Goal: Navigation & Orientation: Find specific page/section

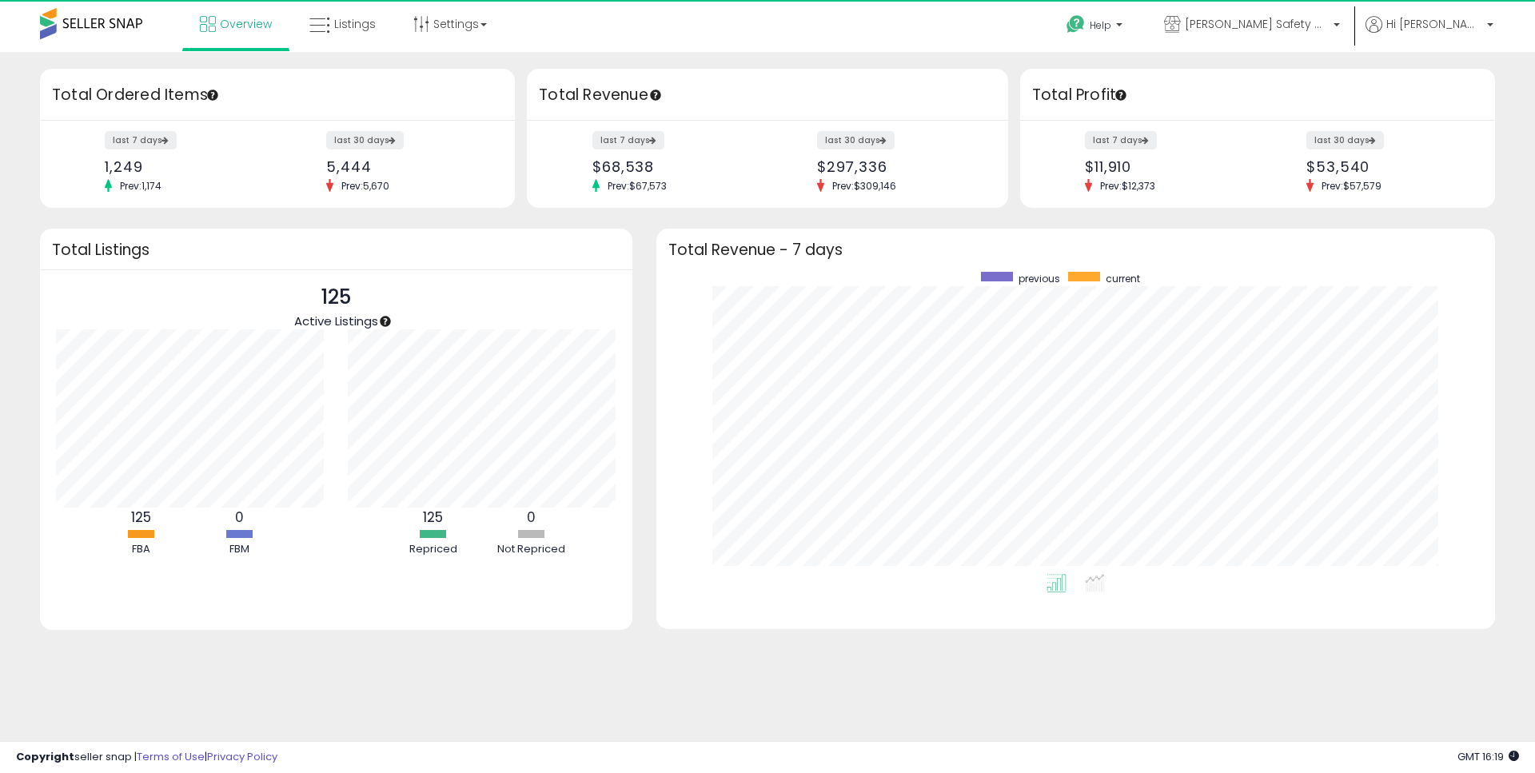
scroll to position [302, 807]
click at [378, 14] on link "Listings" at bounding box center [342, 24] width 90 height 48
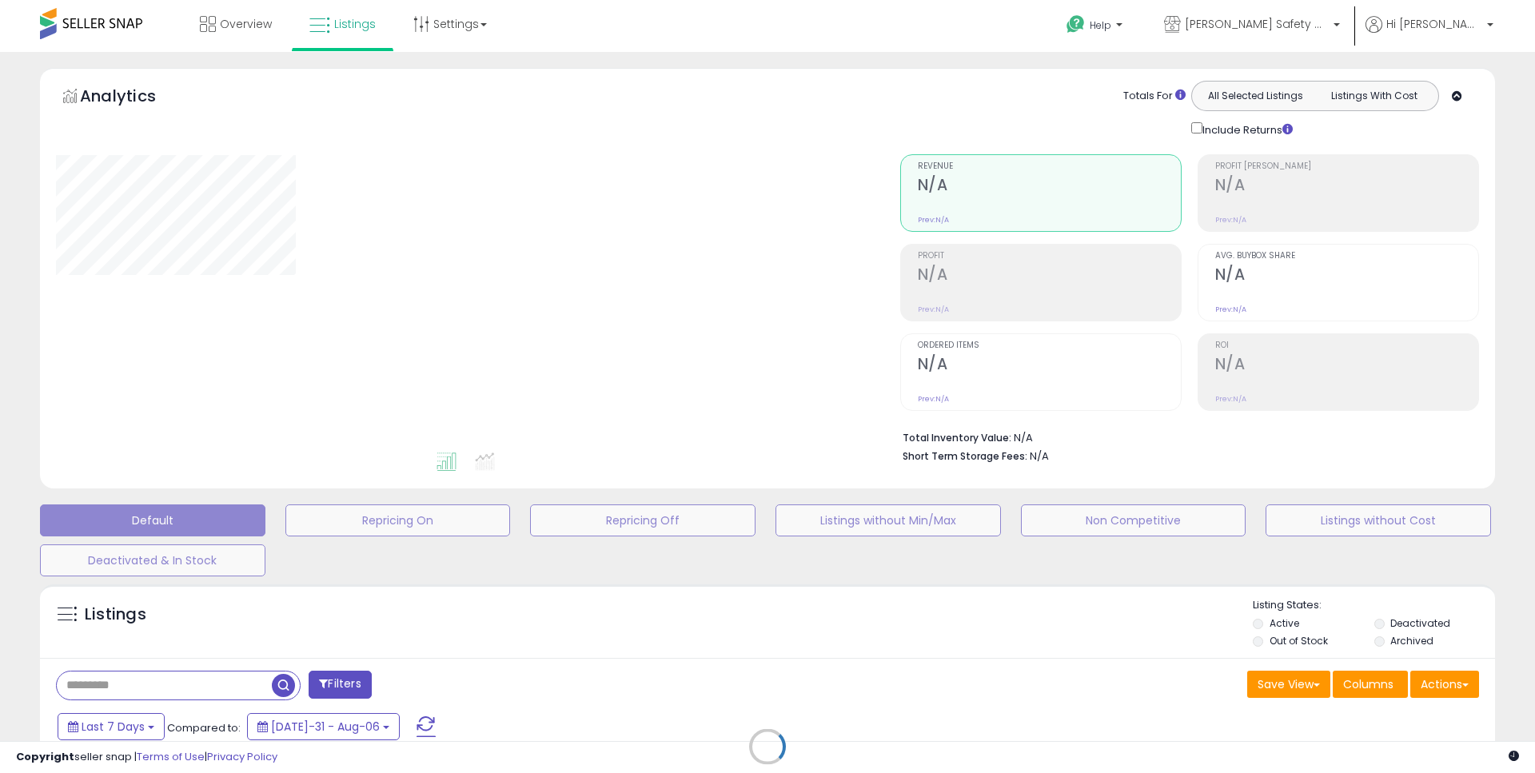
type input "**********"
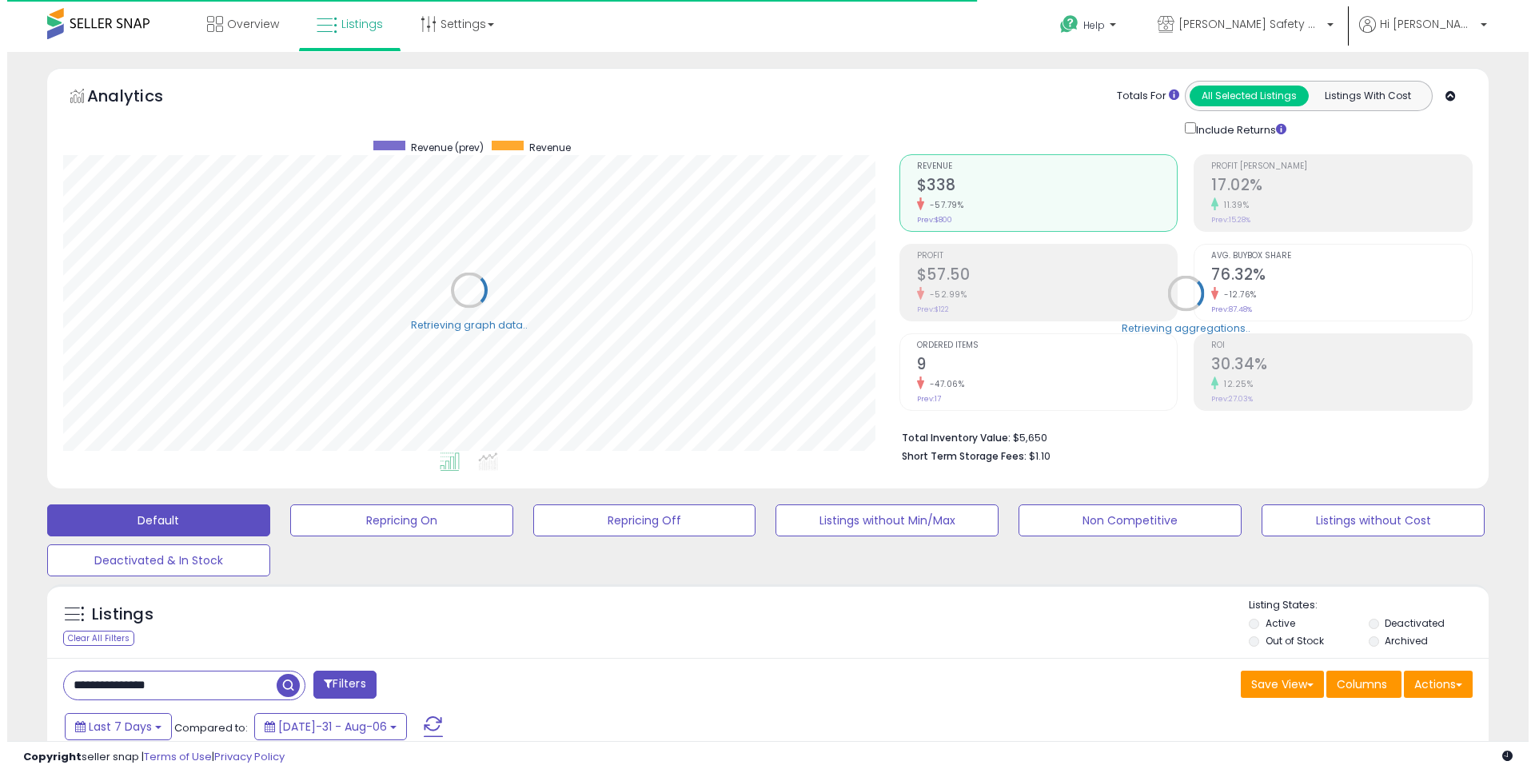
scroll to position [328, 836]
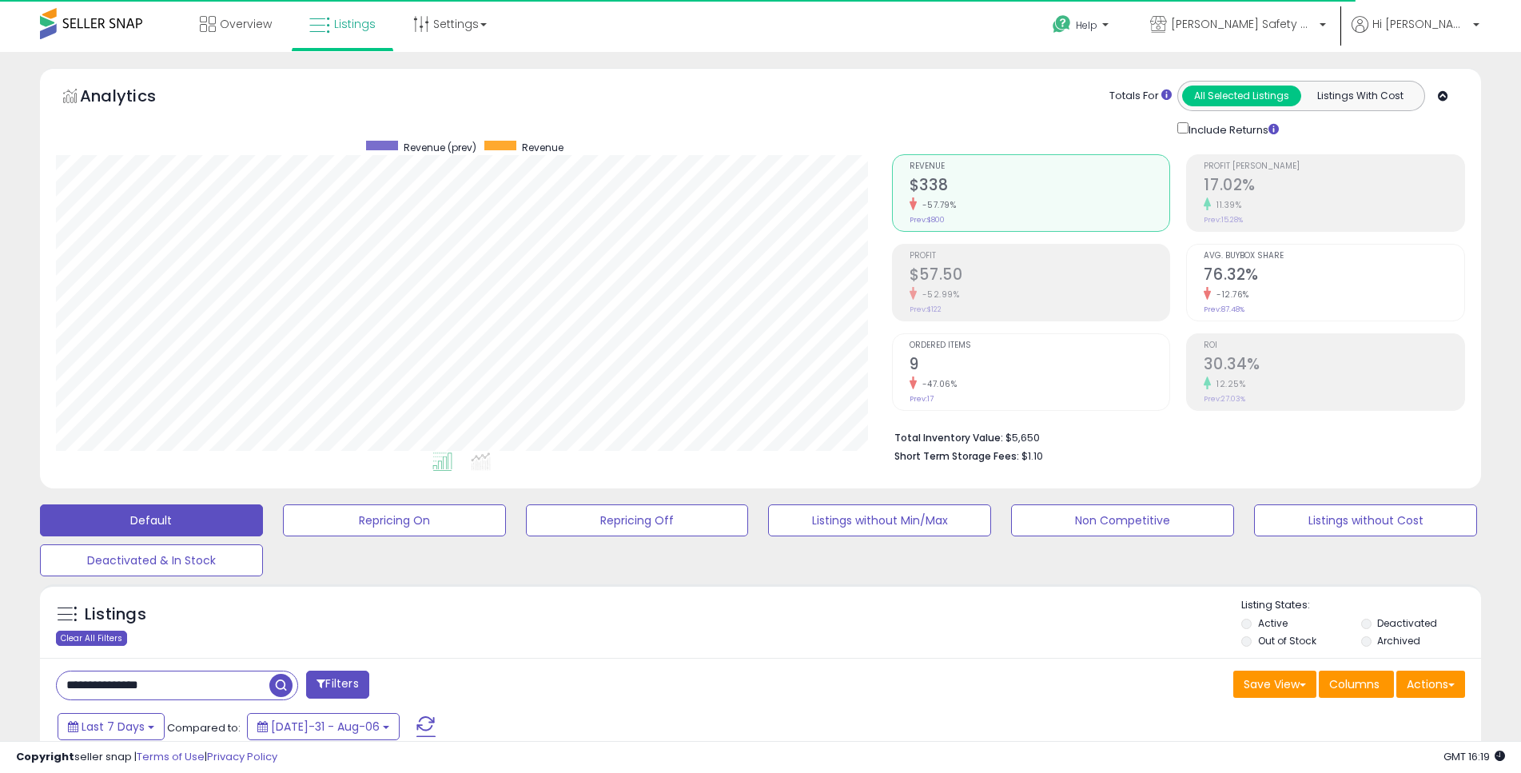
click at [111, 632] on div "Clear All Filters" at bounding box center [91, 638] width 71 height 15
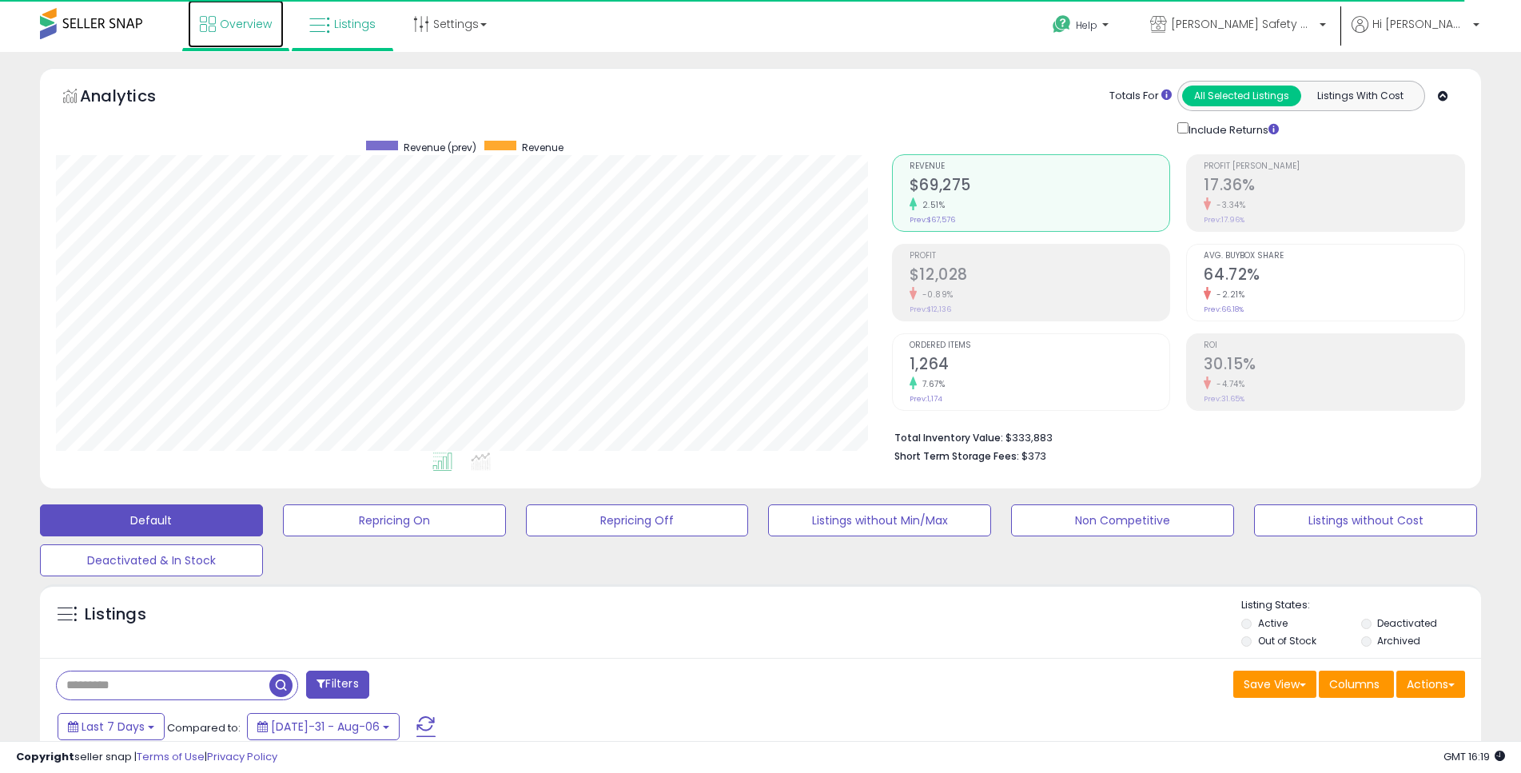
click at [261, 16] on span "Overview" at bounding box center [246, 24] width 52 height 16
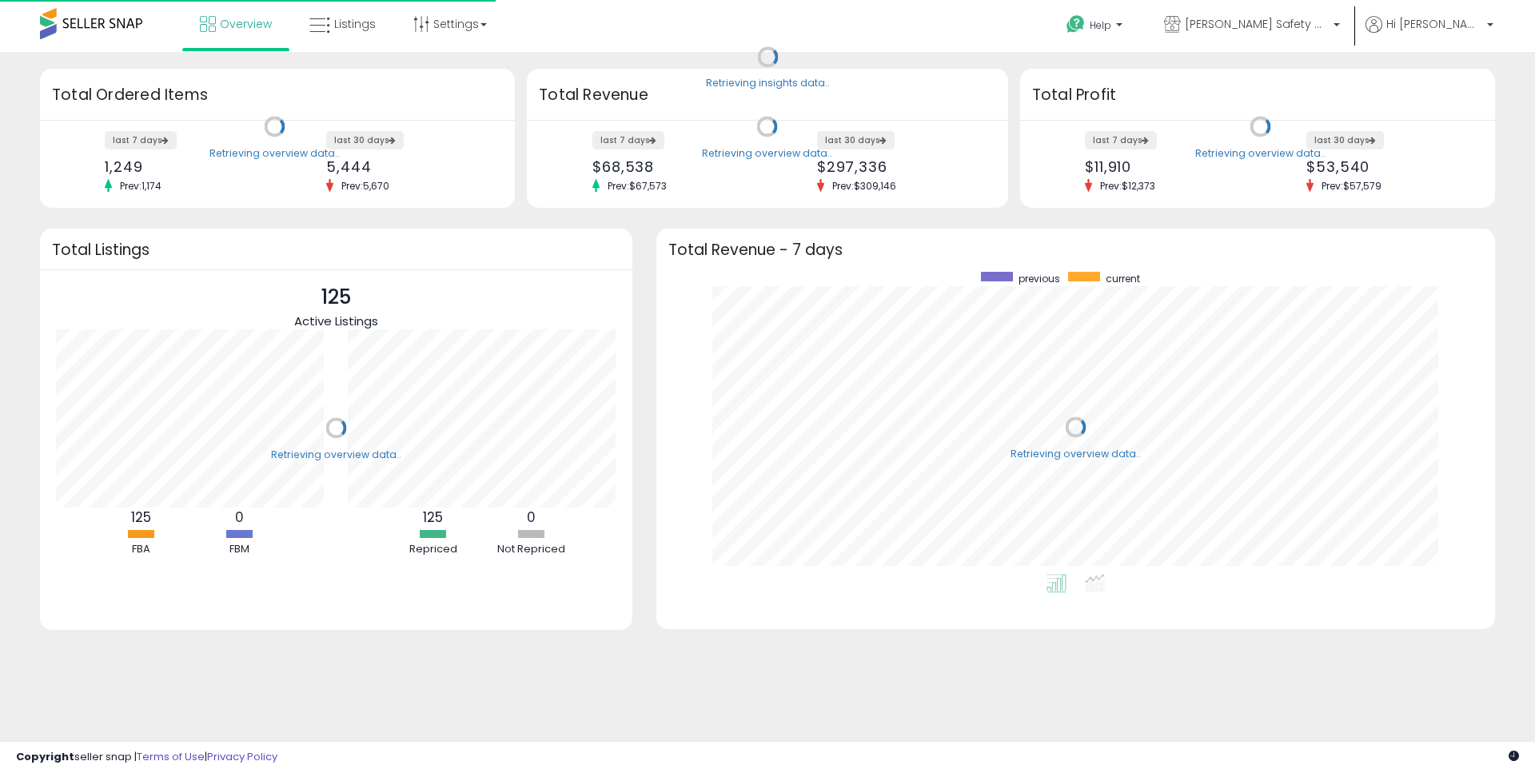
scroll to position [302, 807]
